Goal: Task Accomplishment & Management: Use online tool/utility

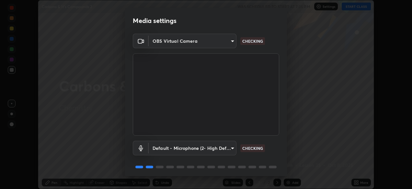
scroll to position [23, 0]
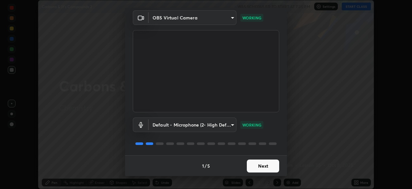
click at [262, 166] on button "Next" at bounding box center [263, 166] width 32 height 13
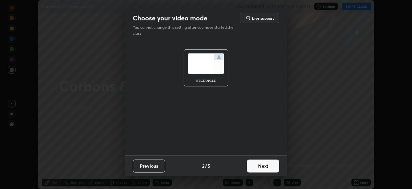
click at [260, 168] on button "Next" at bounding box center [263, 166] width 32 height 13
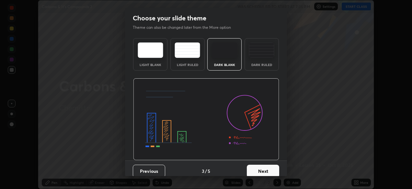
click at [262, 168] on button "Next" at bounding box center [263, 171] width 32 height 13
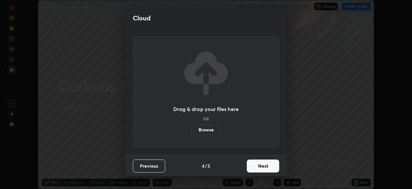
click at [262, 166] on button "Next" at bounding box center [263, 166] width 32 height 13
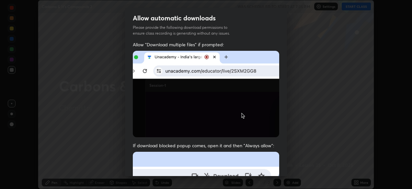
click at [220, 146] on span "If download blocked popup comes, open it and then "Always allow":" at bounding box center [206, 146] width 146 height 6
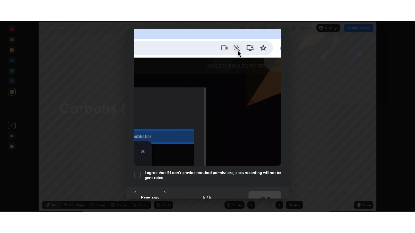
scroll to position [156, 0]
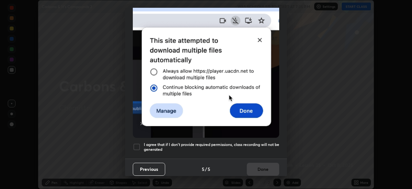
click at [141, 145] on div "I agree that if I don't provide required permissions, class recording will not …" at bounding box center [206, 147] width 146 height 8
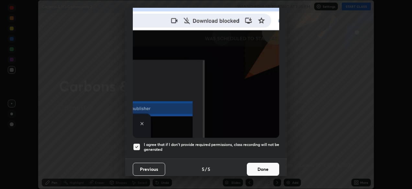
click at [255, 168] on button "Done" at bounding box center [263, 169] width 32 height 13
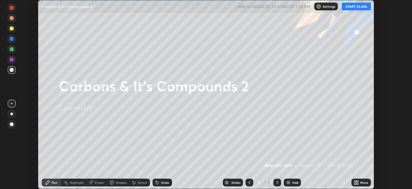
click at [351, 4] on button "START CLASS" at bounding box center [356, 7] width 29 height 8
click at [355, 183] on icon at bounding box center [356, 184] width 2 height 2
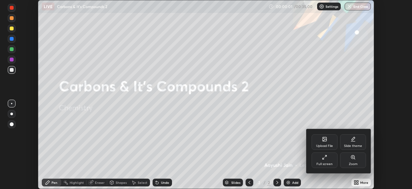
click at [324, 159] on icon at bounding box center [323, 158] width 1 height 1
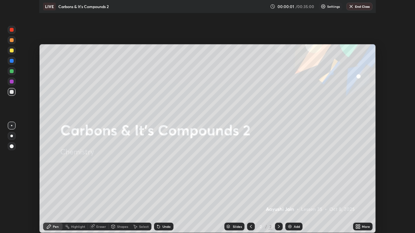
scroll to position [233, 415]
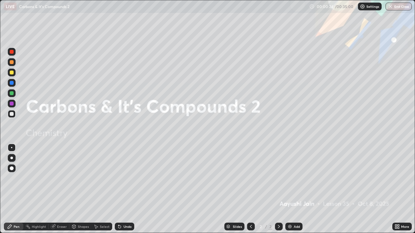
click at [294, 189] on div "Add" at bounding box center [297, 226] width 6 height 3
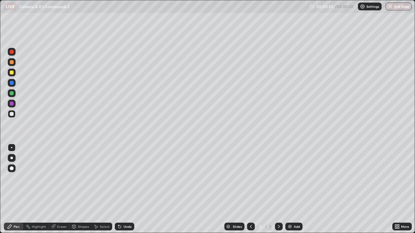
click at [12, 158] on div at bounding box center [11, 158] width 3 height 3
click at [12, 72] on div at bounding box center [12, 73] width 4 height 4
click at [298, 189] on div "Add" at bounding box center [297, 226] width 6 height 3
click at [8, 113] on div at bounding box center [12, 114] width 8 height 8
click at [14, 70] on div at bounding box center [12, 73] width 8 height 8
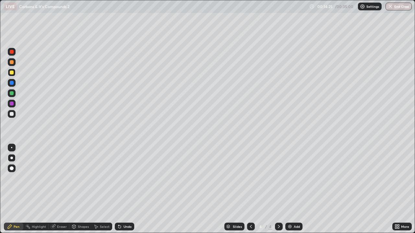
click at [292, 189] on div "Add" at bounding box center [293, 227] width 17 height 8
click at [12, 115] on div at bounding box center [12, 114] width 4 height 4
click at [11, 104] on div at bounding box center [12, 104] width 4 height 4
click at [105, 189] on div "Select" at bounding box center [105, 226] width 10 height 3
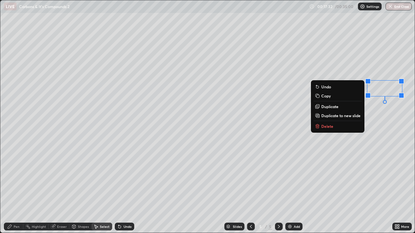
click at [367, 117] on div "0 ° Undo Copy Duplicate Duplicate to new slide Delete" at bounding box center [207, 116] width 414 height 233
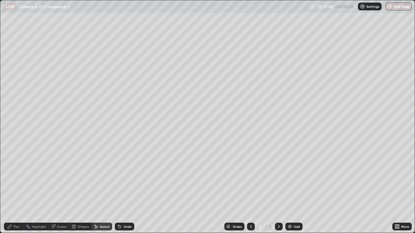
click at [16, 189] on div "Pen" at bounding box center [17, 226] width 6 height 3
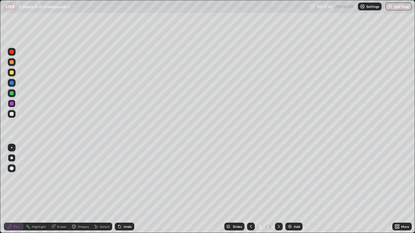
click at [101, 189] on div "Select" at bounding box center [101, 227] width 21 height 8
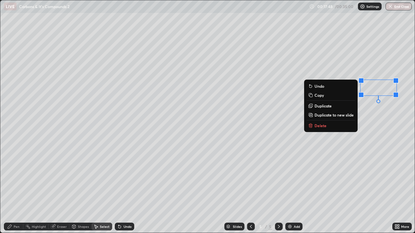
click at [370, 137] on div "0 ° Undo Copy Duplicate Duplicate to new slide Delete" at bounding box center [207, 116] width 414 height 233
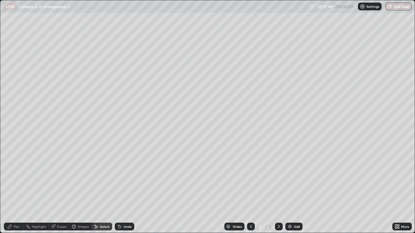
click at [18, 189] on div "Pen" at bounding box center [17, 226] width 6 height 3
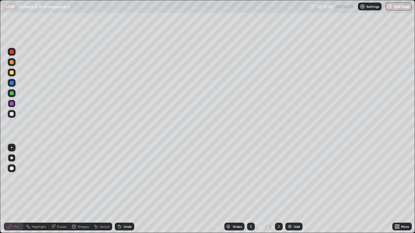
click at [12, 115] on div at bounding box center [12, 114] width 4 height 4
click at [292, 189] on div "Add" at bounding box center [293, 227] width 17 height 8
click at [13, 73] on div at bounding box center [12, 73] width 4 height 4
click at [125, 189] on div "Undo" at bounding box center [127, 226] width 8 height 3
click at [124, 189] on div "Undo" at bounding box center [124, 227] width 19 height 8
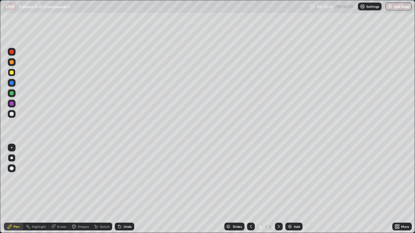
click at [124, 189] on div "Undo" at bounding box center [124, 227] width 19 height 8
click at [297, 189] on div "Add" at bounding box center [297, 226] width 6 height 3
click at [128, 189] on div "Undo" at bounding box center [127, 226] width 8 height 3
click at [124, 189] on div "Undo" at bounding box center [127, 226] width 8 height 3
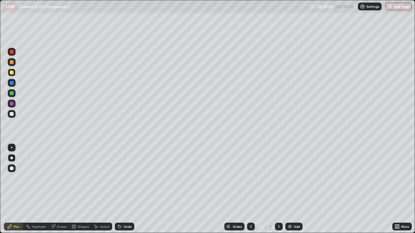
click at [123, 189] on div "Undo" at bounding box center [127, 226] width 8 height 3
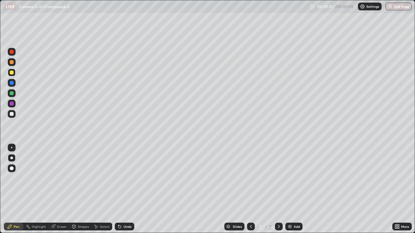
click at [123, 189] on div "Undo" at bounding box center [127, 226] width 8 height 3
click at [122, 189] on div "Undo" at bounding box center [124, 227] width 19 height 8
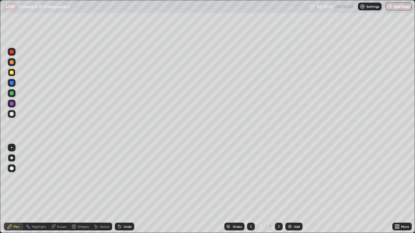
click at [122, 189] on div "Undo" at bounding box center [124, 227] width 19 height 8
click at [126, 189] on div "Undo" at bounding box center [127, 226] width 8 height 3
click at [127, 189] on div "Undo" at bounding box center [127, 226] width 8 height 3
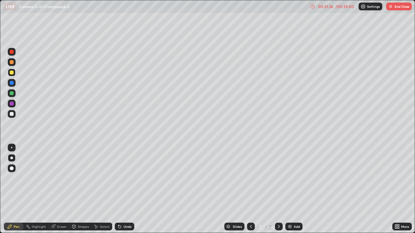
click at [127, 189] on div "Undo" at bounding box center [127, 226] width 8 height 3
click at [125, 189] on div "Undo" at bounding box center [127, 226] width 8 height 3
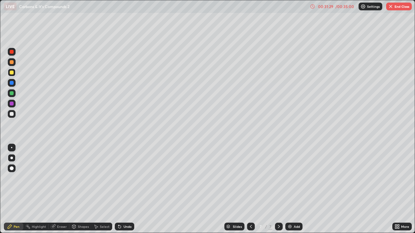
click at [126, 189] on div "Undo" at bounding box center [127, 226] width 8 height 3
click at [125, 189] on div "Undo" at bounding box center [127, 226] width 8 height 3
click at [126, 189] on div "Undo" at bounding box center [127, 226] width 8 height 3
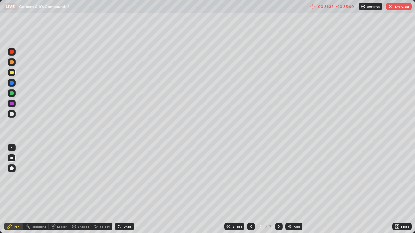
click at [126, 189] on div "Undo" at bounding box center [127, 226] width 8 height 3
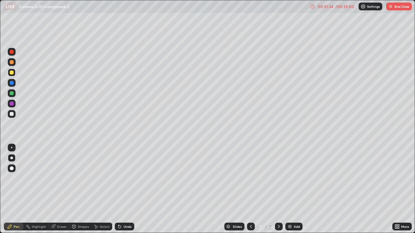
click at [126, 189] on div "Undo" at bounding box center [127, 226] width 8 height 3
click at [125, 189] on div "Undo" at bounding box center [127, 226] width 8 height 3
click at [126, 189] on div "Undo" at bounding box center [127, 226] width 8 height 3
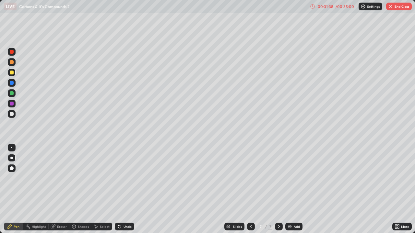
click at [126, 189] on div "Undo" at bounding box center [127, 226] width 8 height 3
click at [13, 116] on div at bounding box center [12, 114] width 8 height 8
click at [124, 189] on div "Undo" at bounding box center [127, 226] width 8 height 3
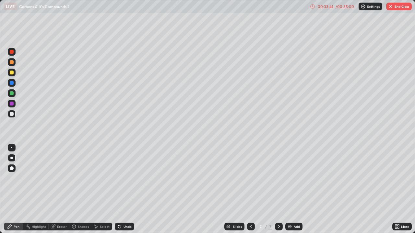
click at [124, 189] on div "Undo" at bounding box center [127, 226] width 8 height 3
click at [123, 189] on div "Undo" at bounding box center [127, 226] width 8 height 3
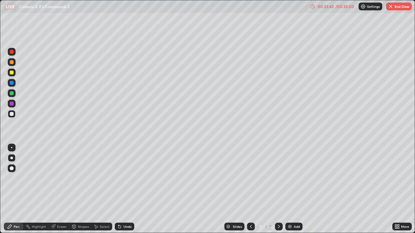
click at [122, 189] on div "Undo" at bounding box center [124, 227] width 19 height 8
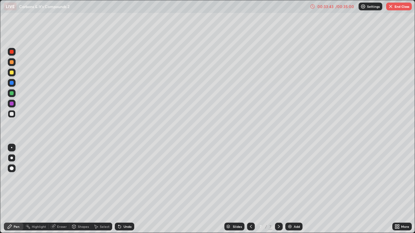
click at [122, 189] on div "Undo" at bounding box center [124, 227] width 19 height 8
click at [123, 189] on div "Undo" at bounding box center [124, 227] width 19 height 8
click at [393, 6] on button "End Class" at bounding box center [399, 7] width 26 height 8
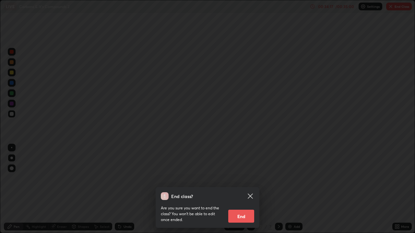
click at [238, 189] on button "End" at bounding box center [241, 216] width 26 height 13
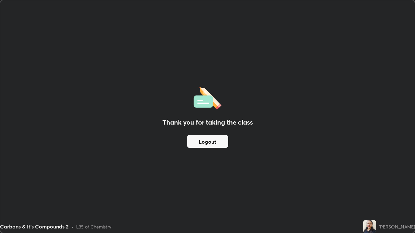
click at [196, 136] on button "Logout" at bounding box center [207, 141] width 41 height 13
click at [207, 141] on button "Logout" at bounding box center [207, 141] width 41 height 13
